Goal: Task Accomplishment & Management: Manage account settings

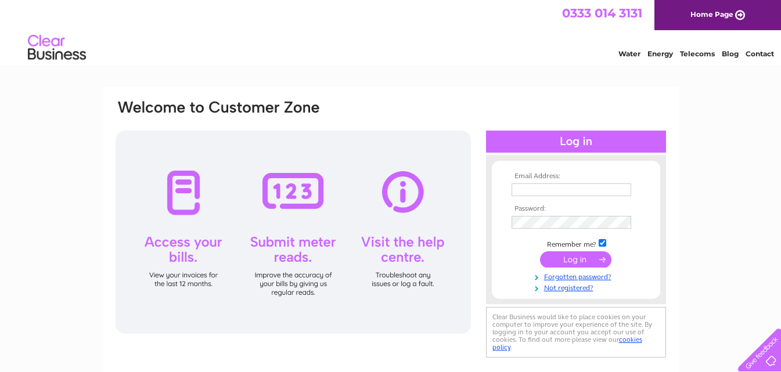
click at [527, 192] on input "text" at bounding box center [572, 190] width 120 height 13
type input "[EMAIL_ADDRESS][DOMAIN_NAME]"
click at [552, 255] on input "submit" at bounding box center [575, 261] width 71 height 16
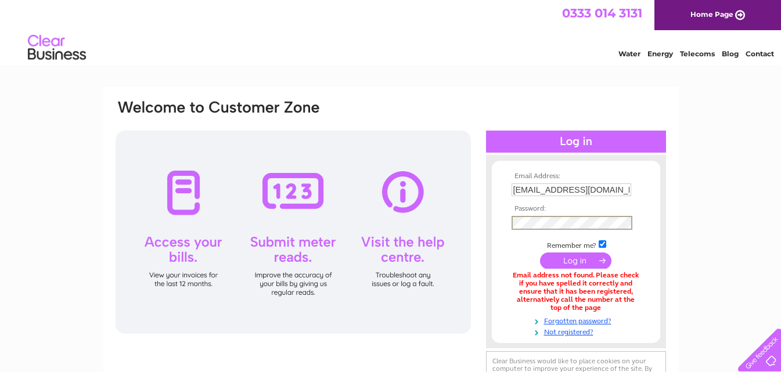
click at [577, 257] on input "submit" at bounding box center [575, 261] width 71 height 16
click at [534, 189] on input "Purchasing@jamescowie.com" at bounding box center [572, 190] width 120 height 13
drag, startPoint x: 630, startPoint y: 186, endPoint x: 473, endPoint y: 165, distance: 158.2
click at [722, 58] on div "Email Address: Purchasing@jamescowie.com Password:" at bounding box center [730, 52] width 17 height 12
type input "kayla.findlay@jamescowie.com"
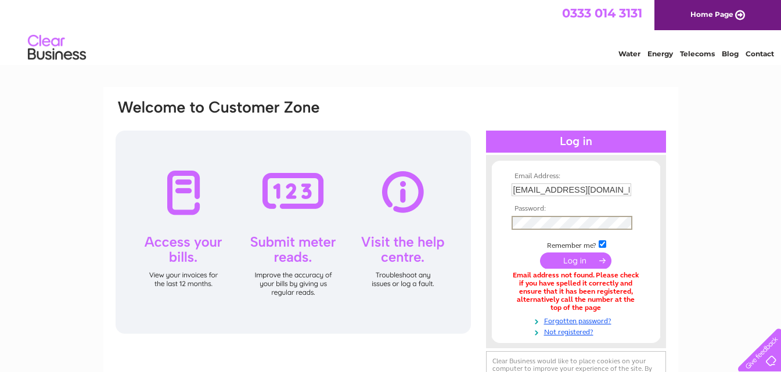
click at [564, 260] on input "submit" at bounding box center [575, 261] width 71 height 16
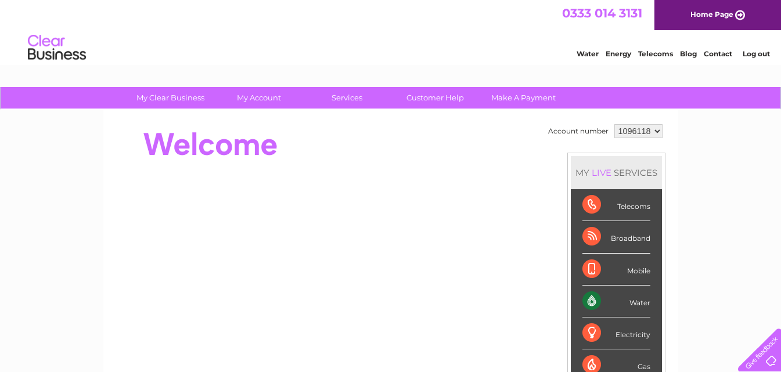
click at [637, 304] on div "Water" at bounding box center [617, 302] width 68 height 32
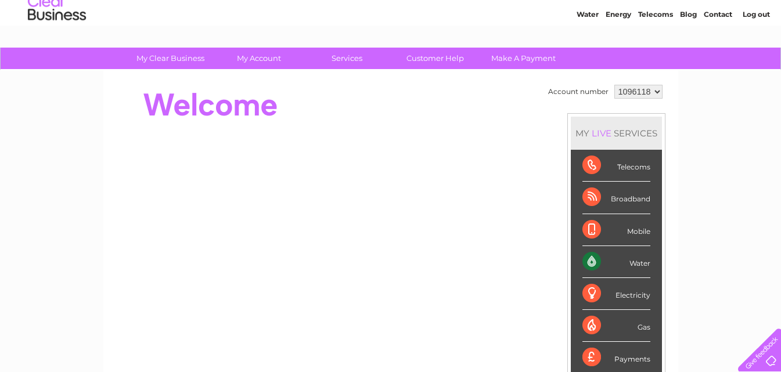
scroll to position [58, 0]
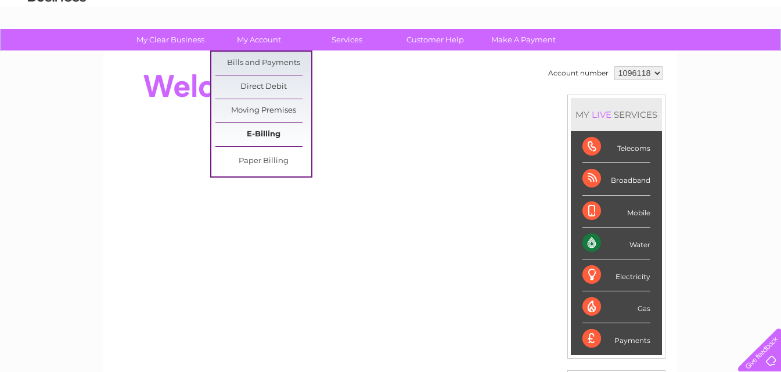
click at [271, 132] on link "E-Billing" at bounding box center [264, 134] width 96 height 23
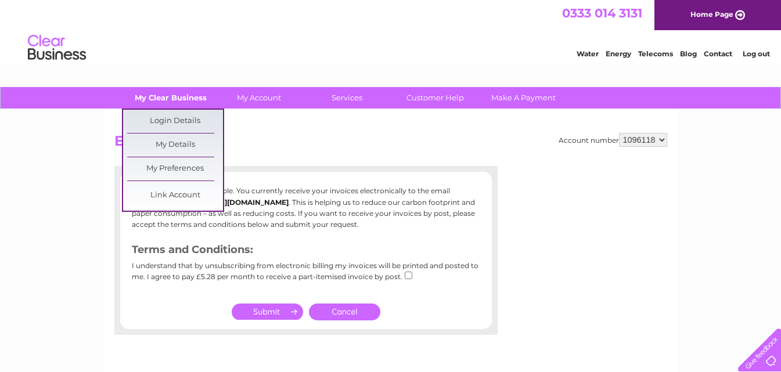
click at [185, 99] on link "My Clear Business" at bounding box center [171, 97] width 96 height 21
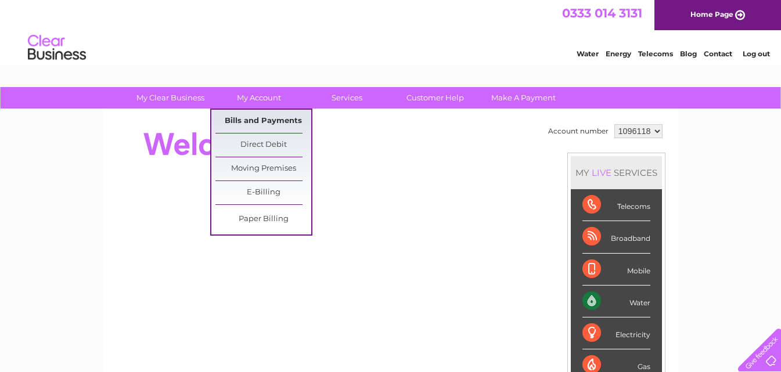
click at [268, 120] on link "Bills and Payments" at bounding box center [264, 121] width 96 height 23
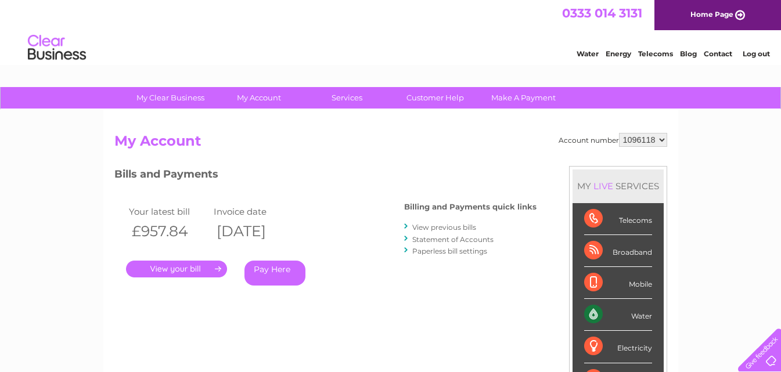
click at [174, 267] on link "." at bounding box center [176, 269] width 101 height 17
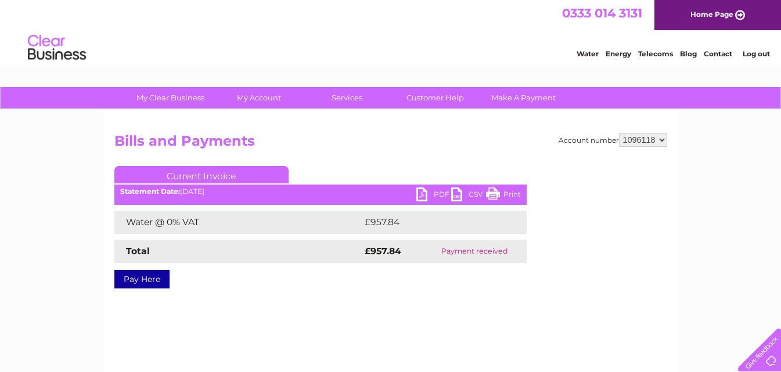
click at [421, 196] on link "PDF" at bounding box center [434, 196] width 35 height 17
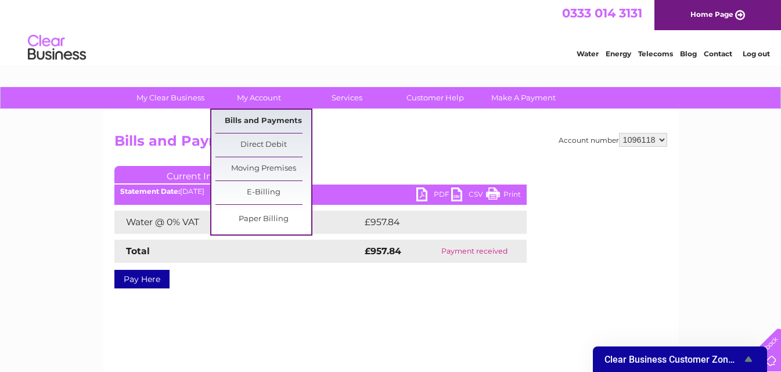
click at [265, 121] on link "Bills and Payments" at bounding box center [264, 121] width 96 height 23
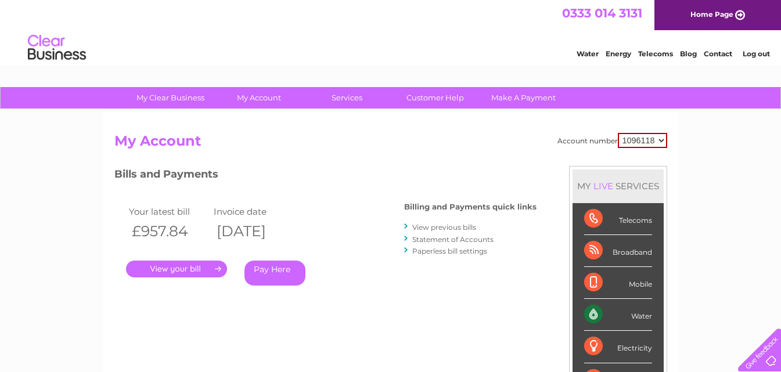
click at [183, 271] on link "." at bounding box center [176, 269] width 101 height 17
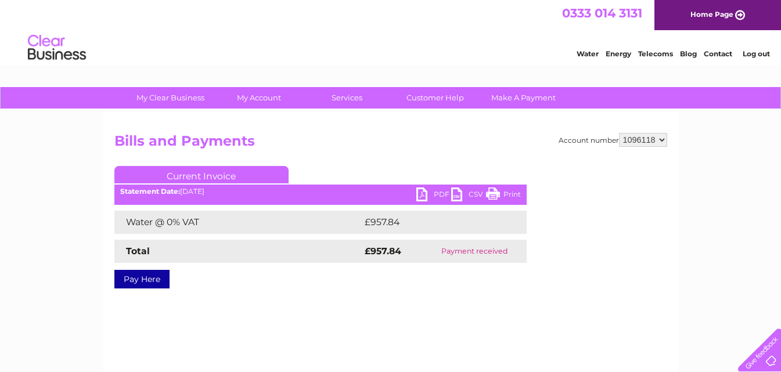
click at [423, 192] on link "PDF" at bounding box center [434, 196] width 35 height 17
